Goal: Task Accomplishment & Management: Complete application form

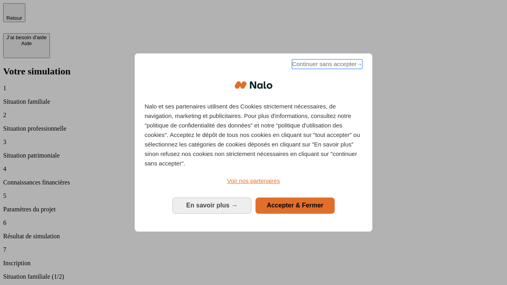
click at [326, 65] on span "Continuer sans accepter →" at bounding box center [327, 64] width 71 height 10
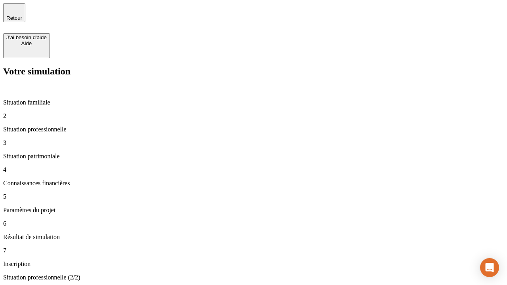
type input "30 000"
type input "40 000"
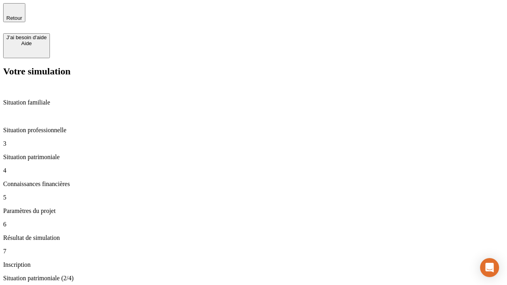
type input "1 100"
type input "20"
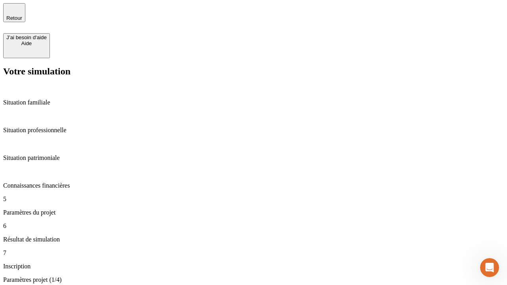
type input "40"
type input "50 000"
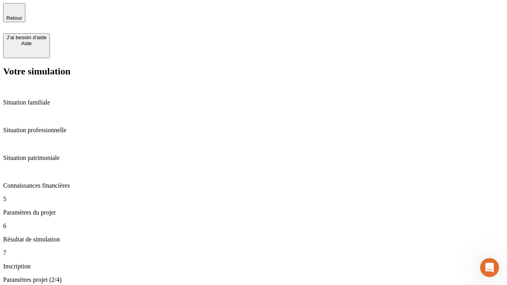
type input "640"
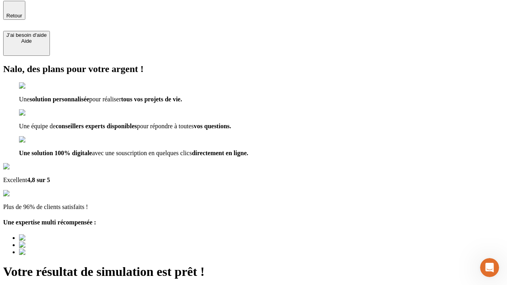
type input "[EMAIL_ADDRESS][DOMAIN_NAME]"
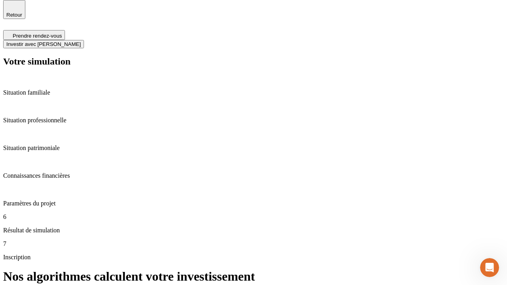
click at [81, 41] on span "Investir avec [PERSON_NAME]" at bounding box center [43, 44] width 74 height 6
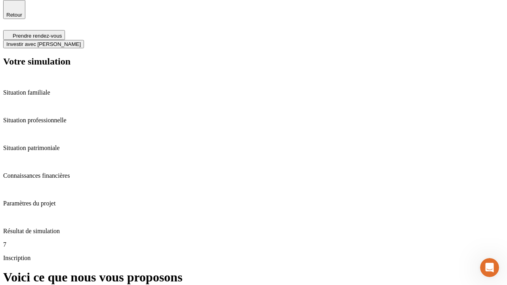
scroll to position [2, 0]
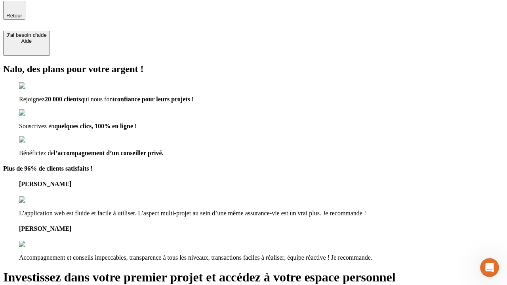
type input "[PERSON_NAME][EMAIL_ADDRESS][DOMAIN_NAME]"
